Goal: Information Seeking & Learning: Learn about a topic

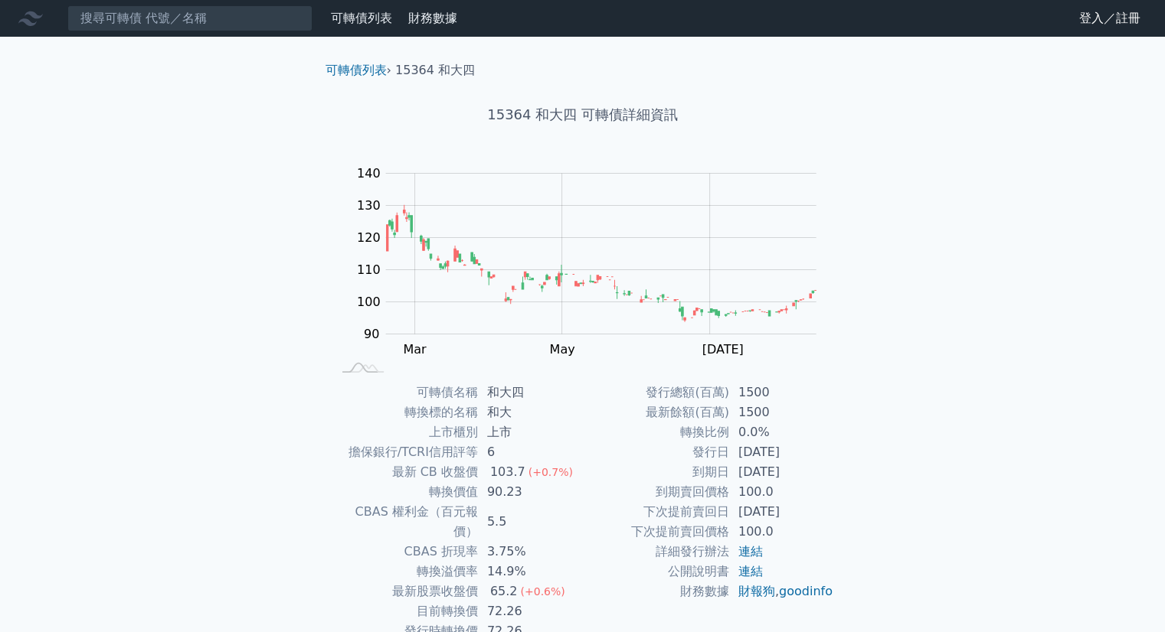
click at [26, 16] on icon at bounding box center [30, 18] width 25 height 25
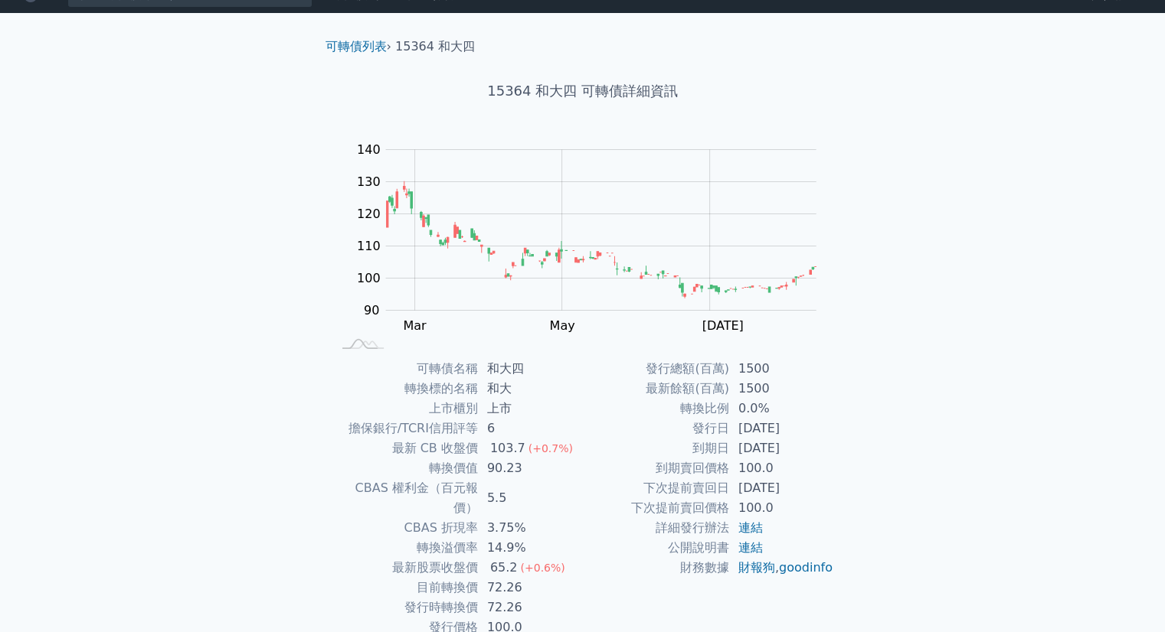
scroll to position [77, 0]
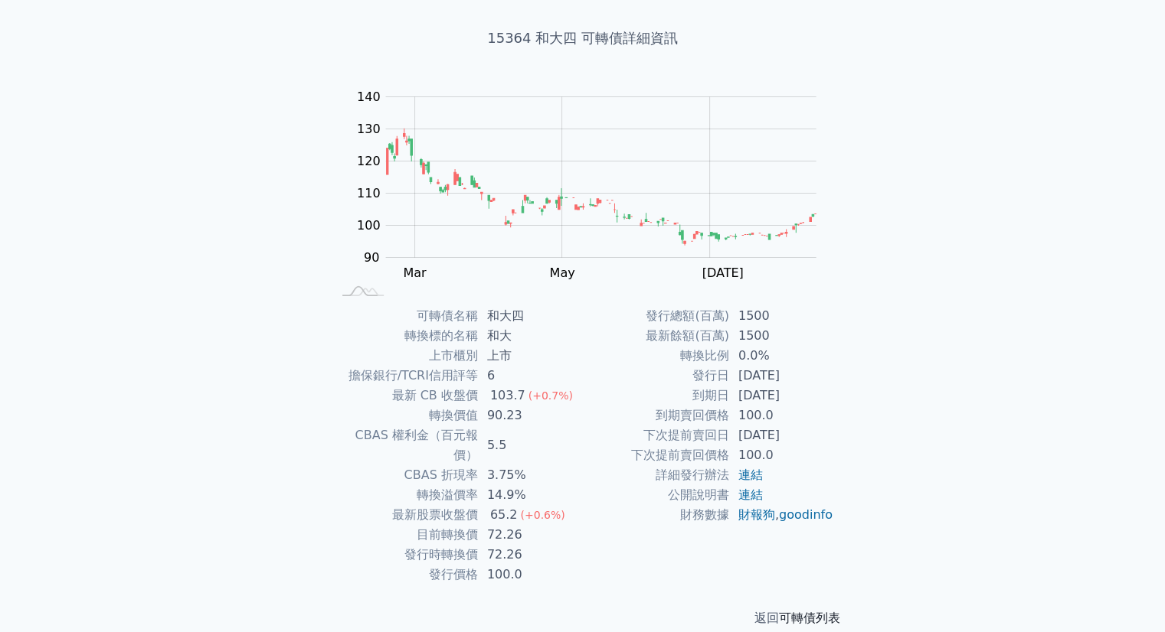
click at [812, 611] on link "可轉債列表" at bounding box center [809, 618] width 61 height 15
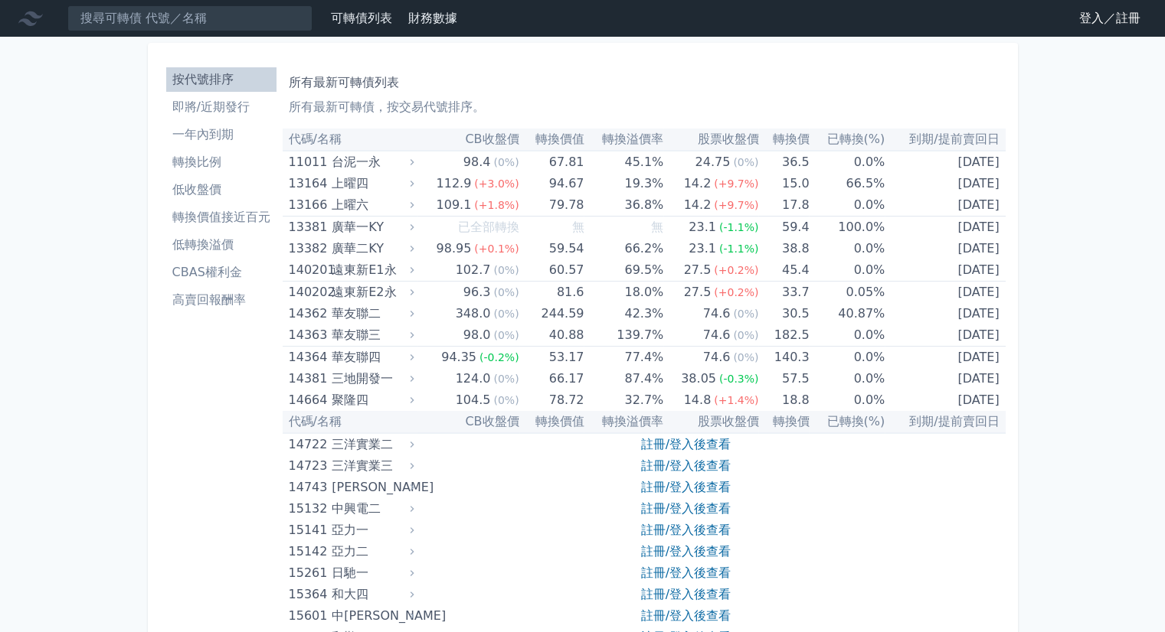
click at [1083, 17] on link "登入／註冊" at bounding box center [1110, 18] width 86 height 25
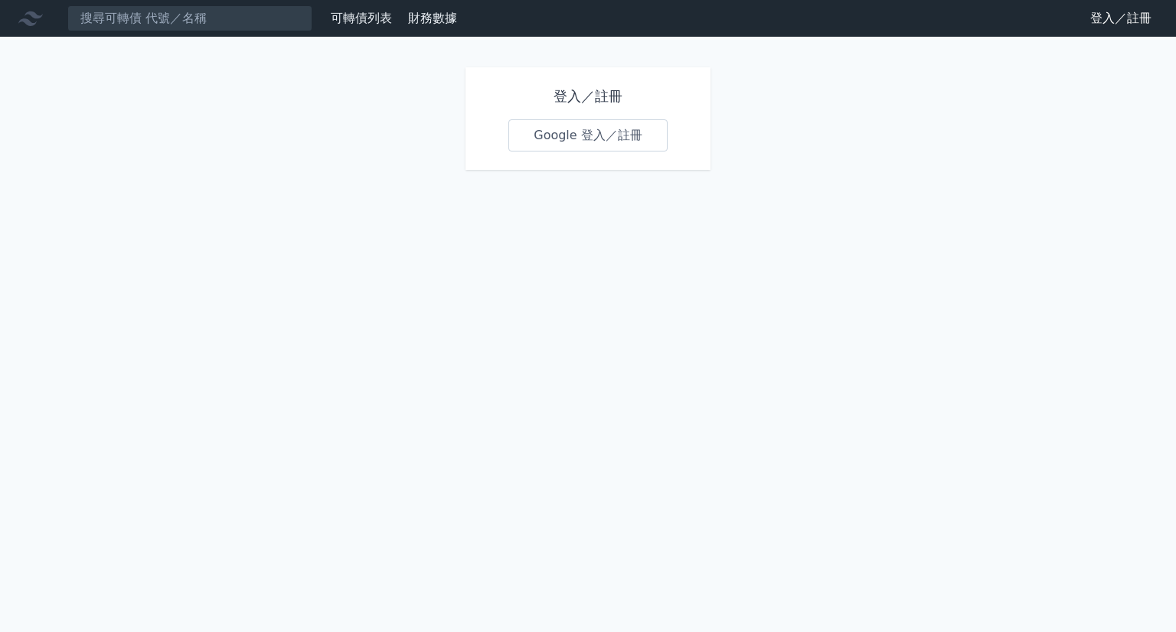
click at [572, 132] on link "Google 登入／註冊" at bounding box center [587, 135] width 159 height 32
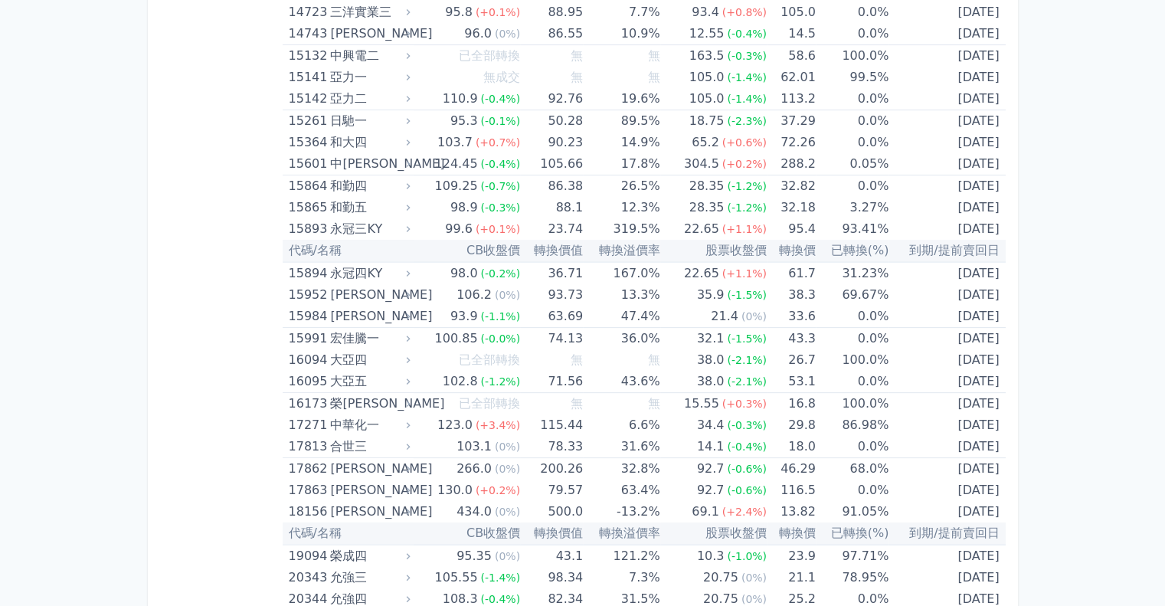
scroll to position [459, 0]
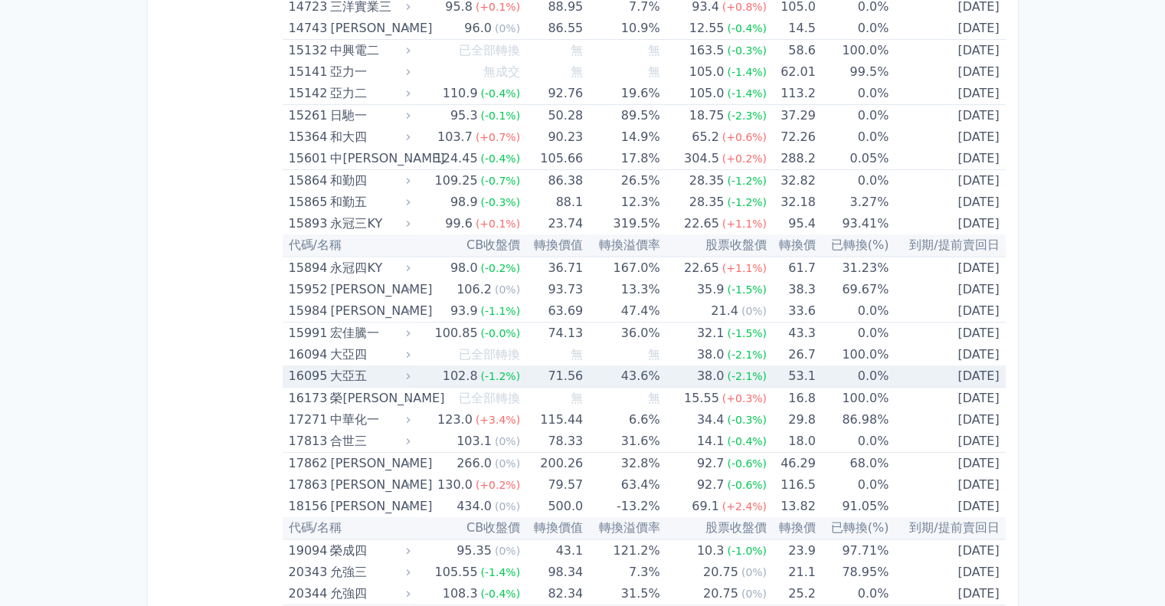
click at [523, 365] on td "71.56" at bounding box center [551, 376] width 63 height 22
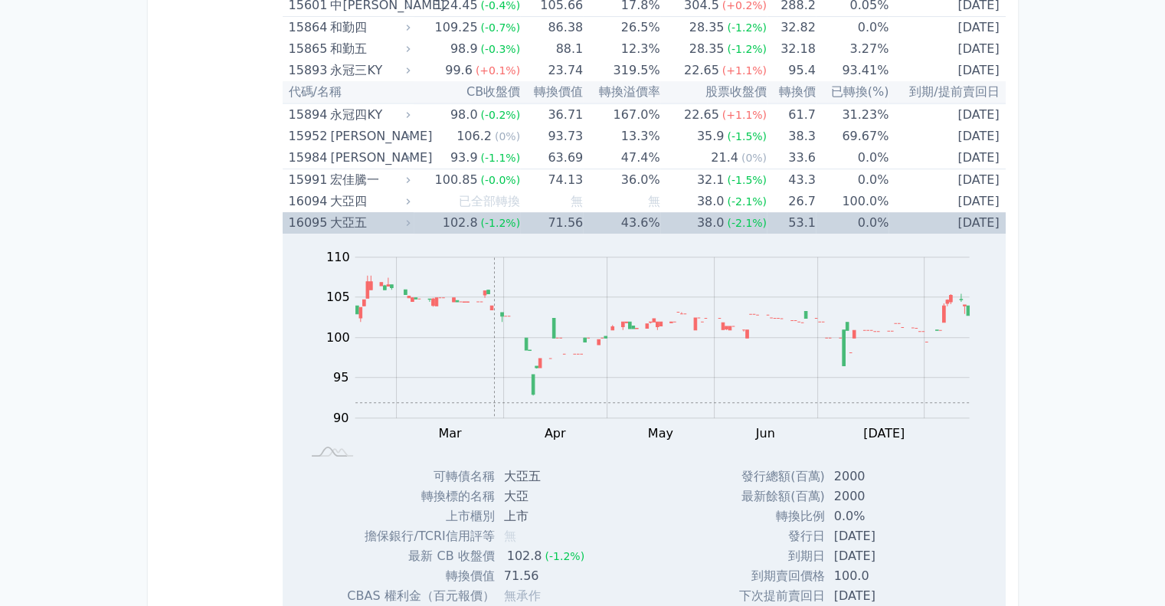
scroll to position [613, 0]
click at [384, 221] on div "大亞五" at bounding box center [368, 222] width 77 height 21
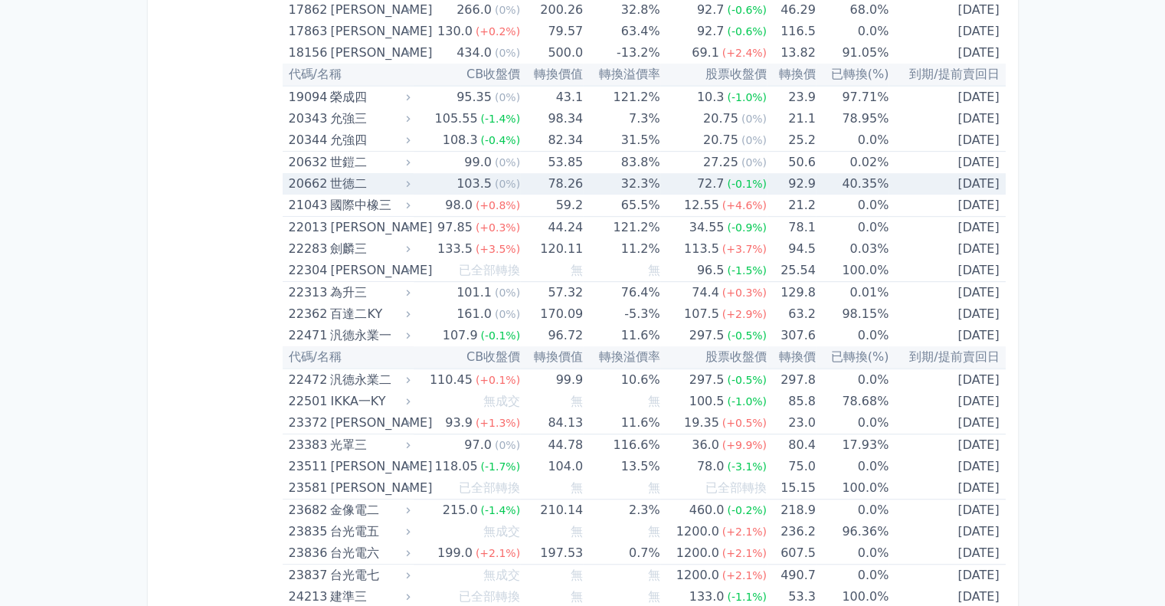
scroll to position [919, 0]
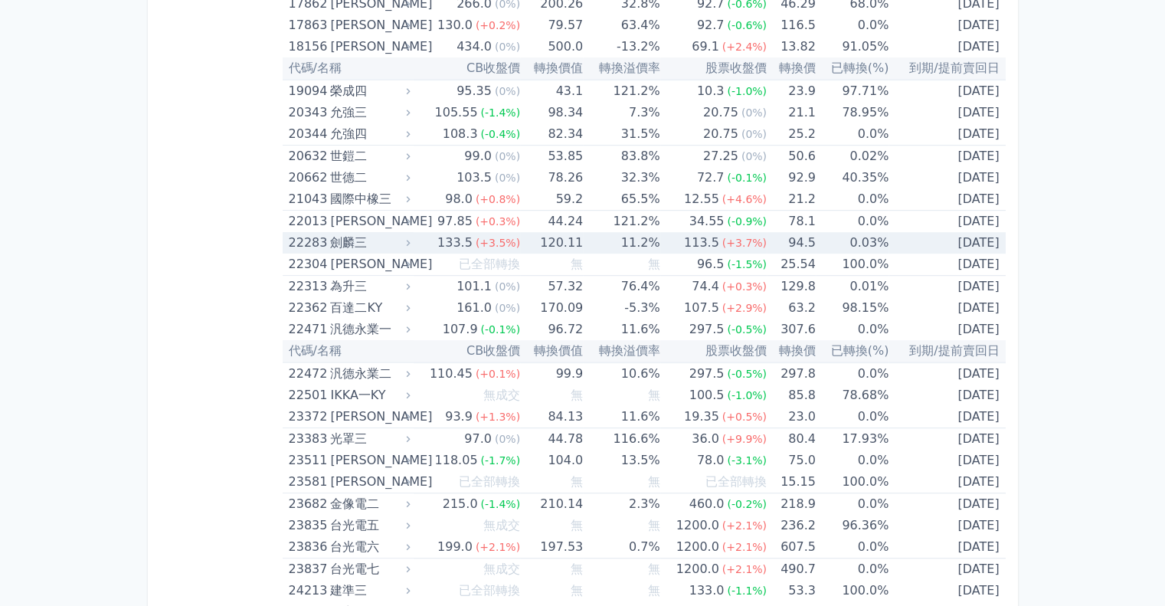
click at [797, 245] on td "94.5" at bounding box center [790, 242] width 49 height 21
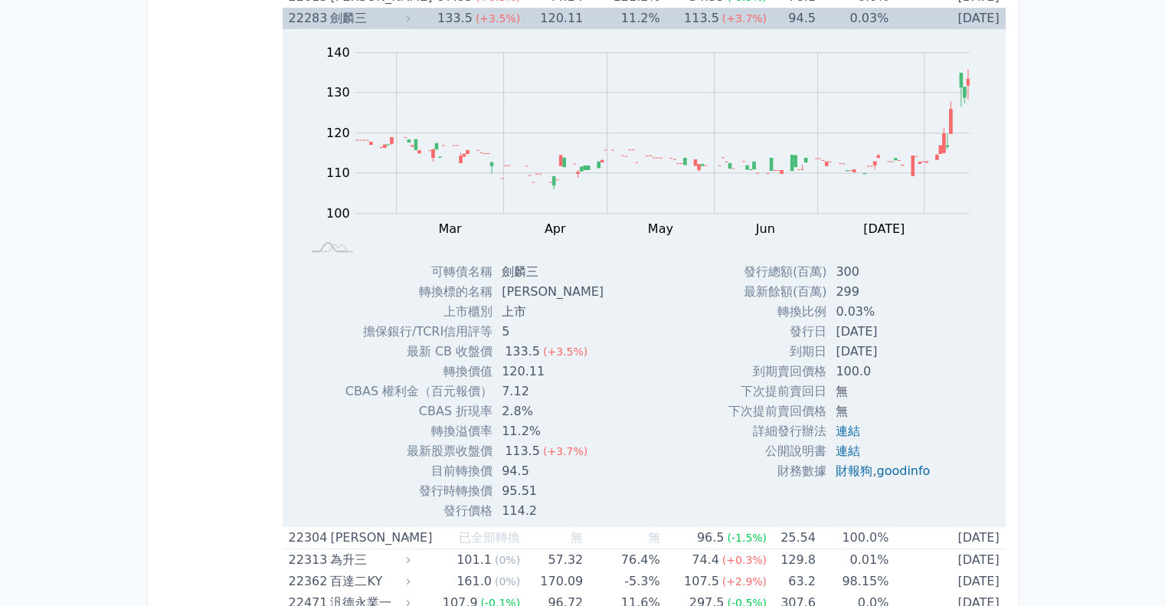
scroll to position [1149, 0]
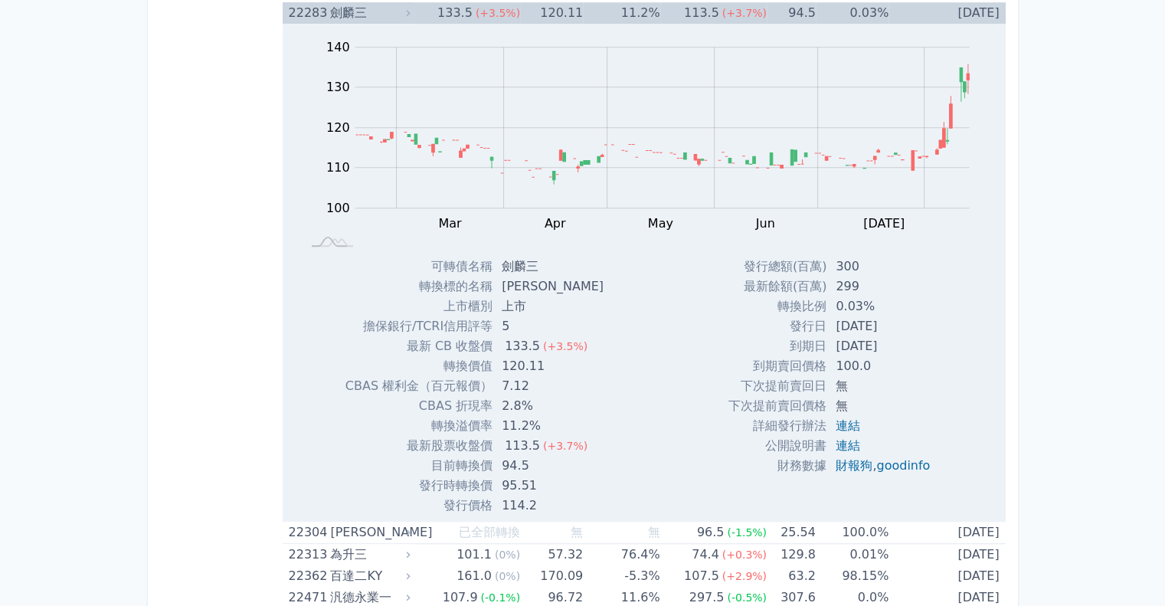
click at [338, 8] on div "劍麟三" at bounding box center [368, 12] width 77 height 21
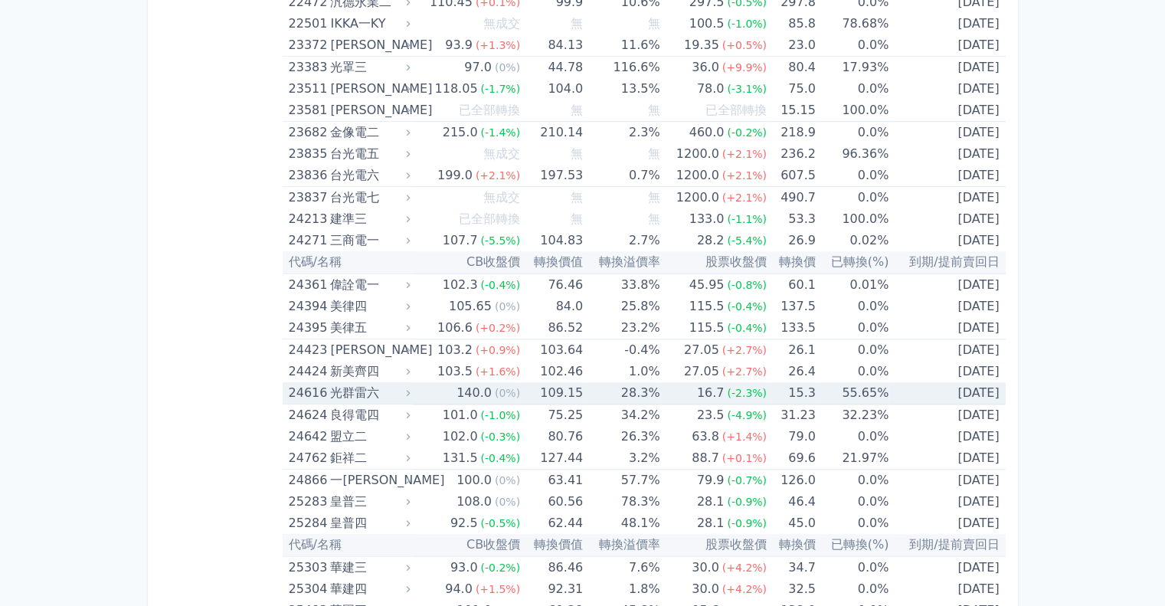
scroll to position [1302, 0]
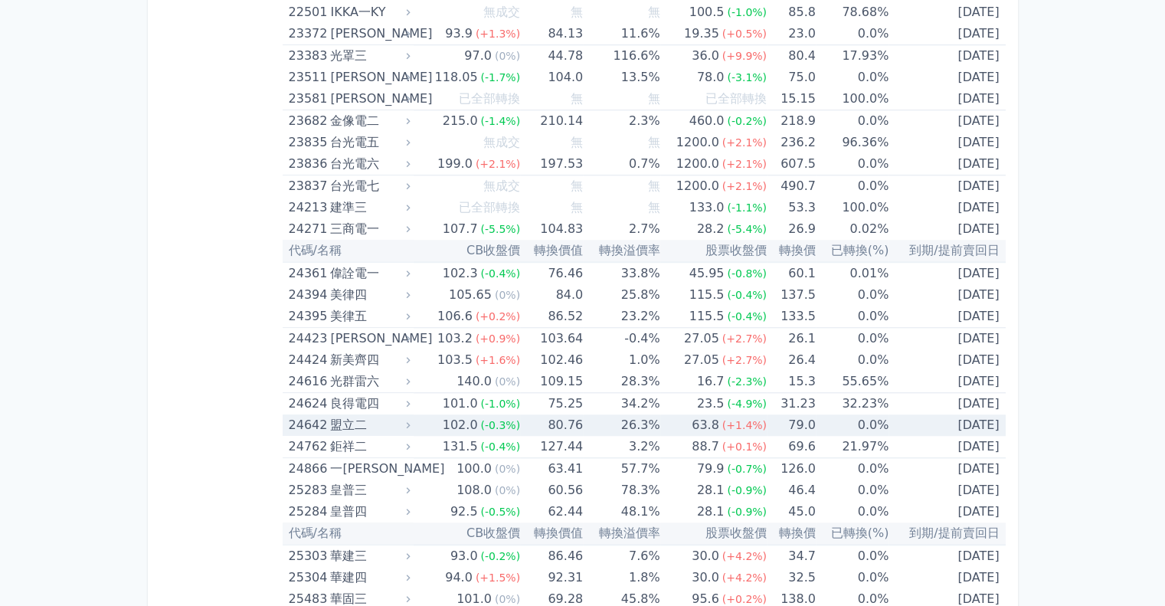
click at [407, 423] on icon at bounding box center [408, 425] width 11 height 11
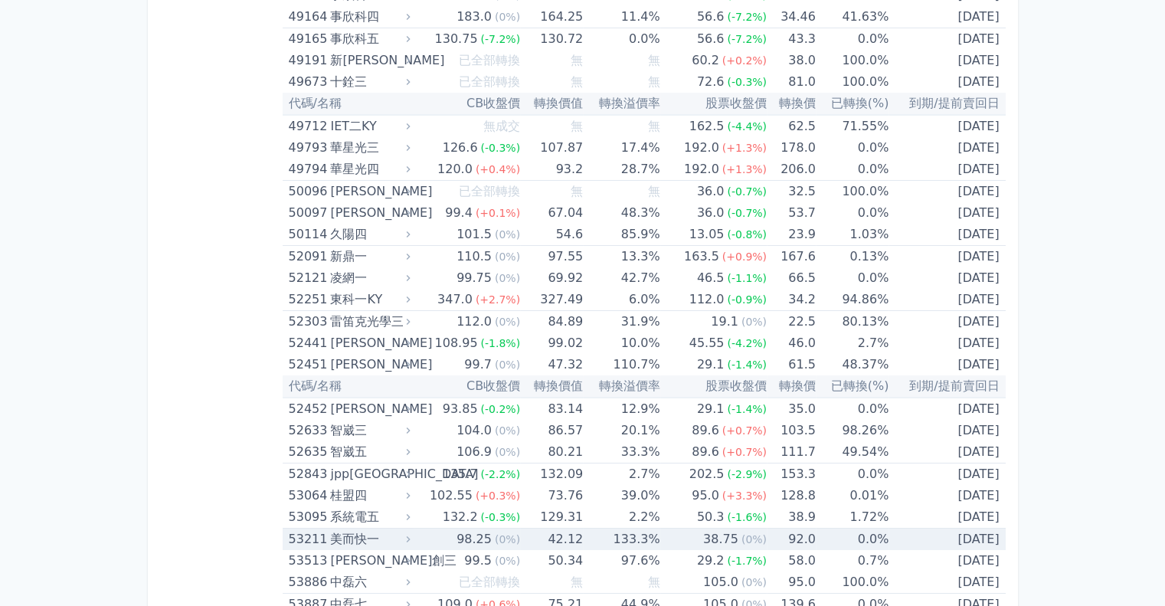
scroll to position [5666, 0]
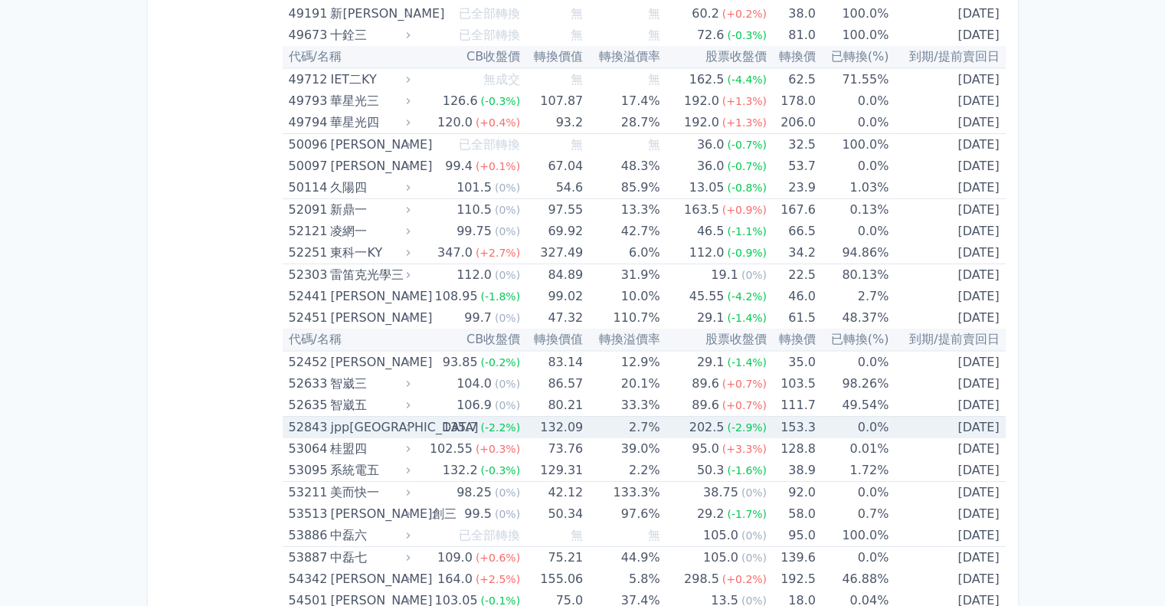
click at [572, 417] on td "132.09" at bounding box center [551, 428] width 63 height 22
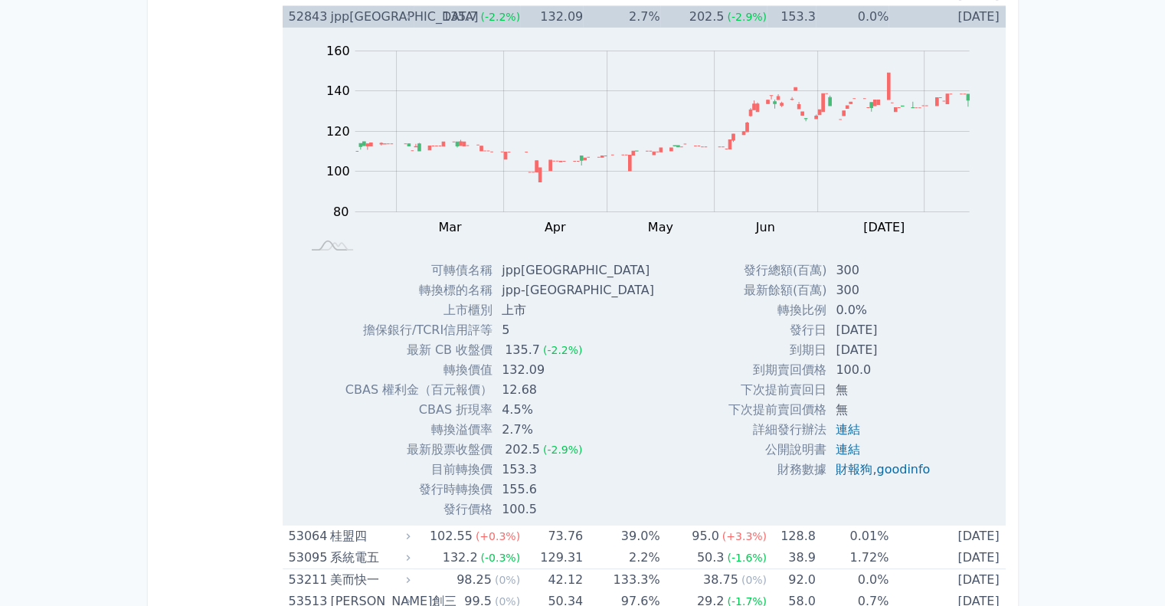
scroll to position [6126, 0]
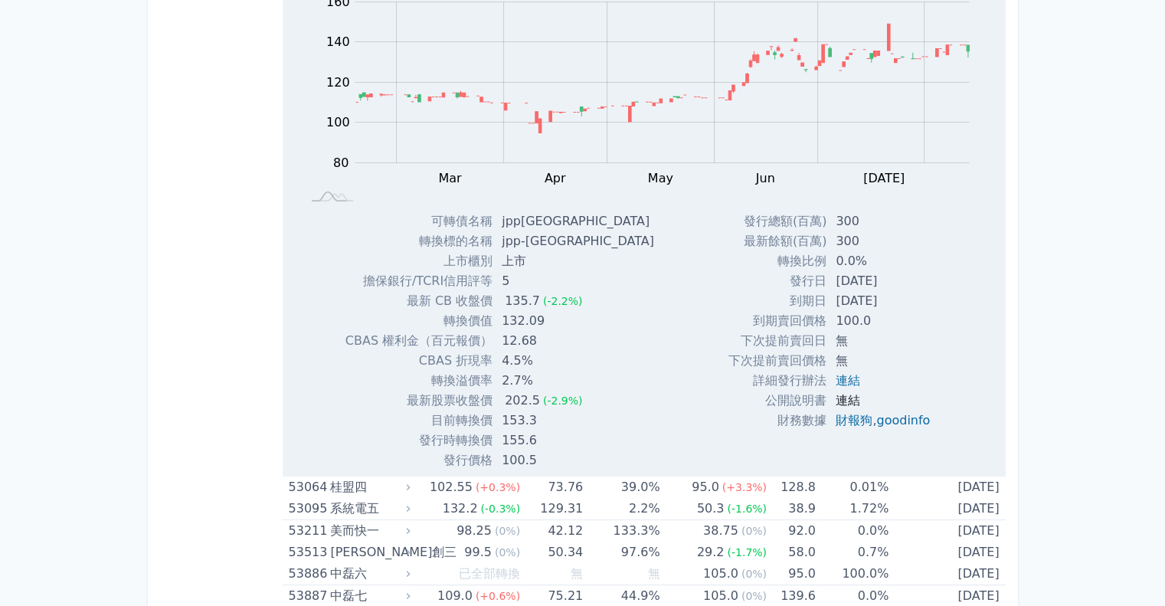
click at [845, 393] on link "連結" at bounding box center [847, 400] width 25 height 15
